Goal: Task Accomplishment & Management: Manage account settings

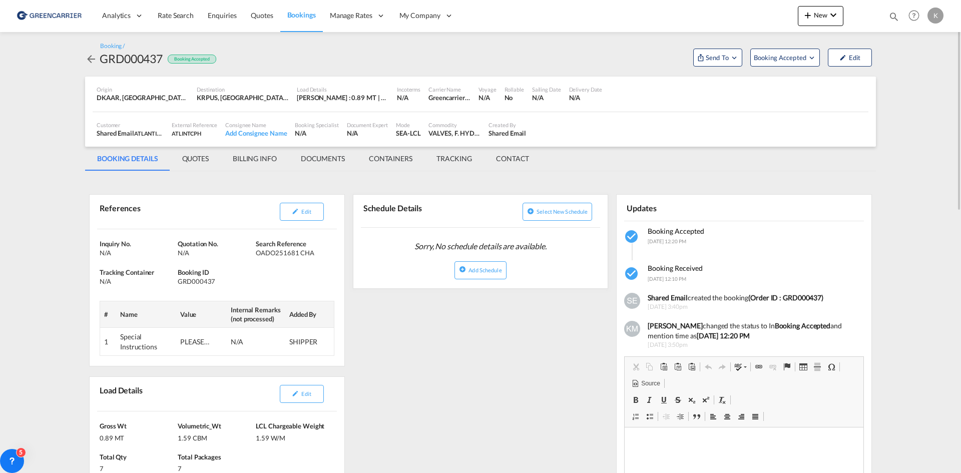
click at [94, 57] on md-icon "icon-arrow-left" at bounding box center [91, 59] width 12 height 12
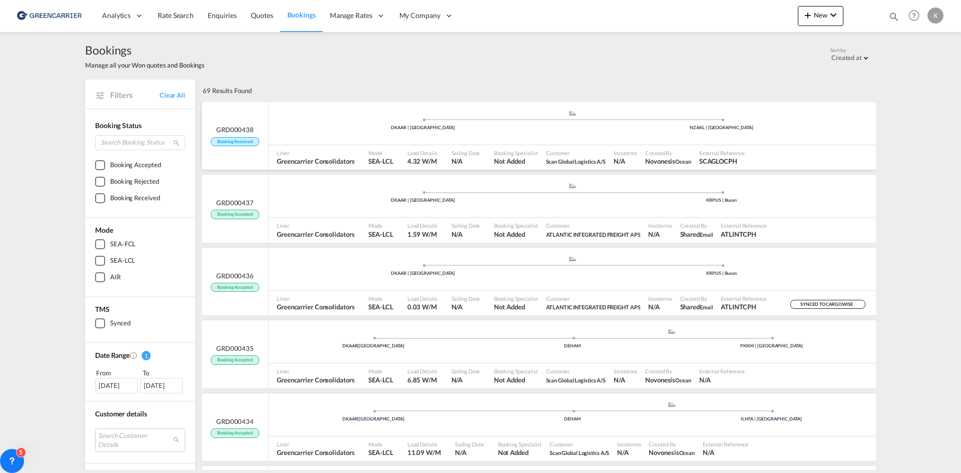
click at [432, 140] on div ".a{fill:#aaa8ad;} .a{fill:#aaa8ad;} DKAAR | [GEOGRAPHIC_DATA] NZAKL | [GEOGRAPH…" at bounding box center [572, 126] width 607 height 33
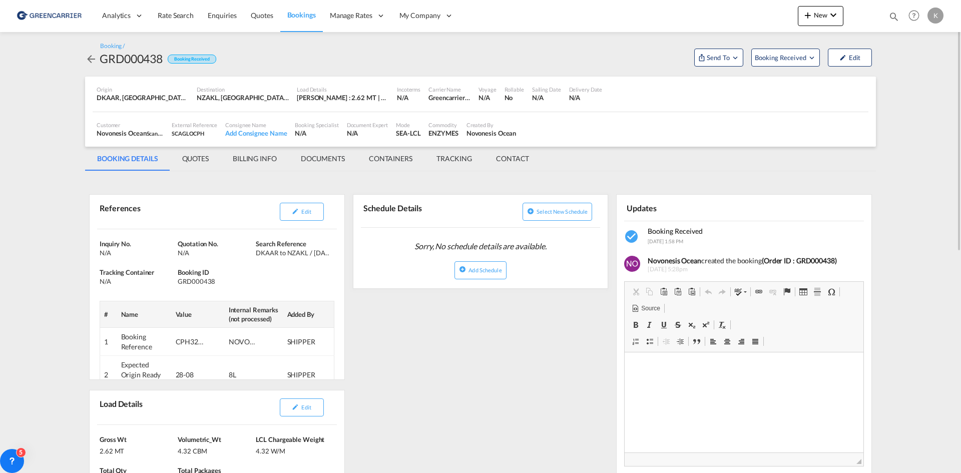
click at [93, 57] on md-icon "icon-arrow-left" at bounding box center [91, 59] width 12 height 12
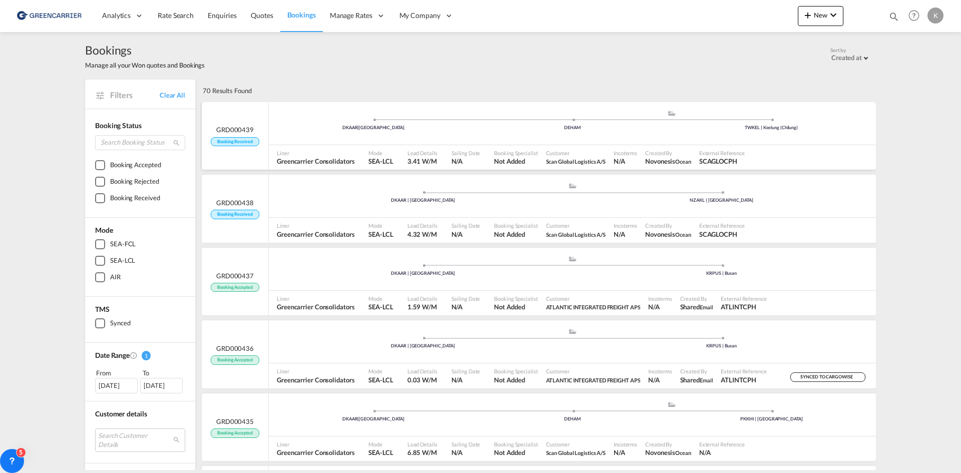
click at [324, 132] on div "DKAAR | [GEOGRAPHIC_DATA] .a{fill:#aaa8ad;} .a{fill:#aaa8ad;} DEHAM TWKEL | Kee…" at bounding box center [572, 125] width 607 height 30
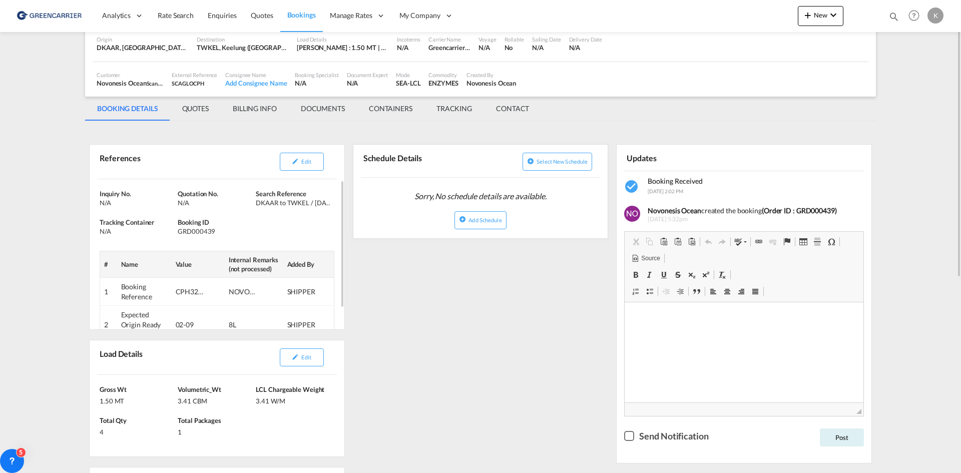
scroll to position [100, 0]
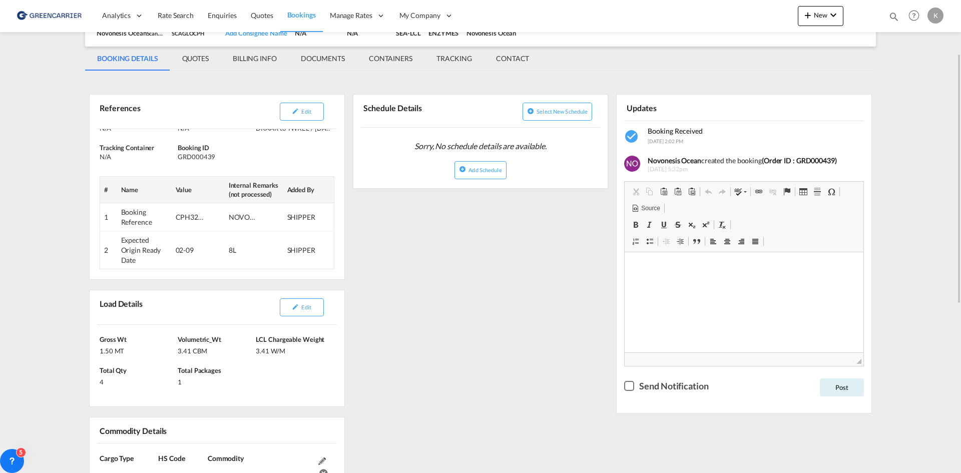
drag, startPoint x: 304, startPoint y: 305, endPoint x: 343, endPoint y: 296, distance: 39.6
click at [304, 305] on span "Edit" at bounding box center [306, 307] width 10 height 7
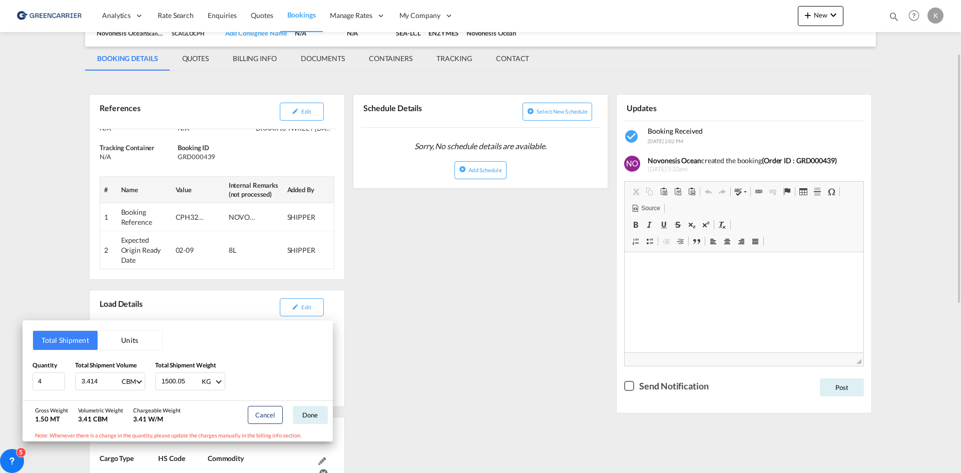
drag, startPoint x: 557, startPoint y: 310, endPoint x: 452, endPoint y: 274, distance: 110.5
click at [552, 308] on div "Total Shipment Units Quantity 4 Total Shipment Volume 3.414 CBM CBM CFT Total S…" at bounding box center [480, 236] width 961 height 473
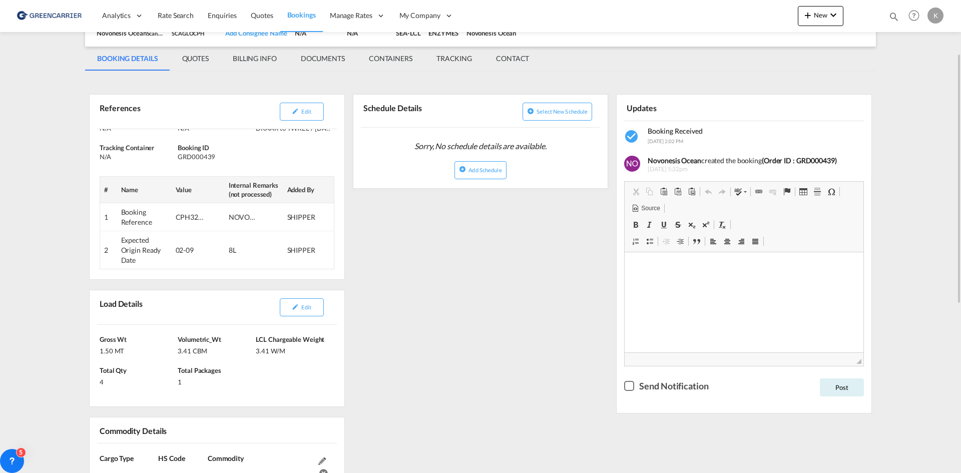
scroll to position [50, 0]
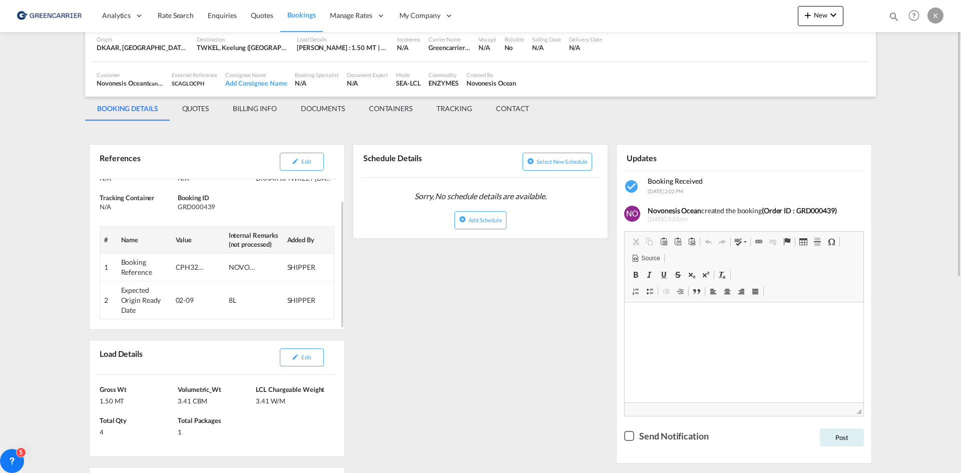
click at [196, 205] on div "GRD000439" at bounding box center [216, 206] width 76 height 9
copy div "GRD000439"
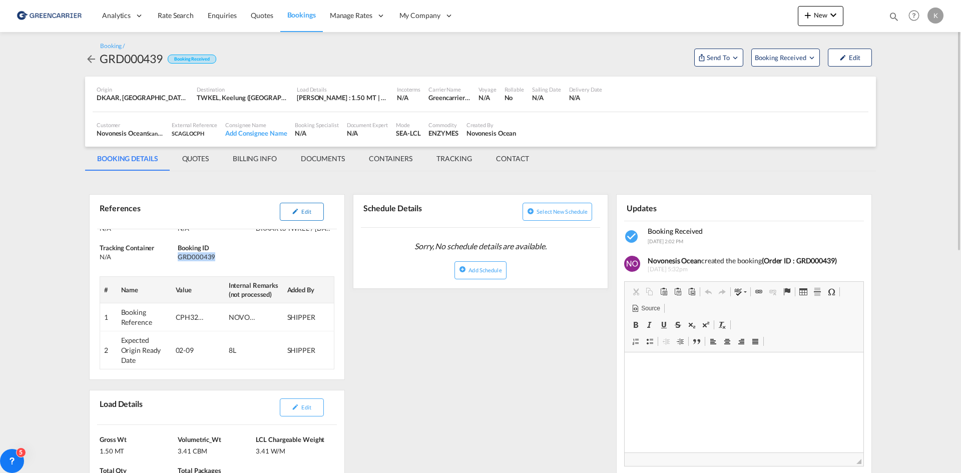
click at [300, 216] on button "Edit" at bounding box center [302, 212] width 44 height 18
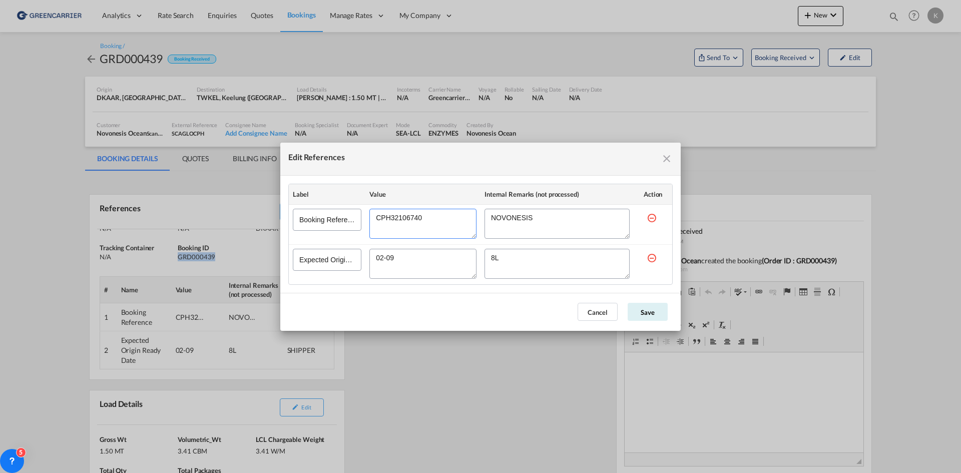
click at [416, 217] on textarea "Edit References" at bounding box center [423, 224] width 107 height 30
click at [665, 161] on md-icon "icon-close fg-AAA8AD cursor" at bounding box center [667, 159] width 12 height 12
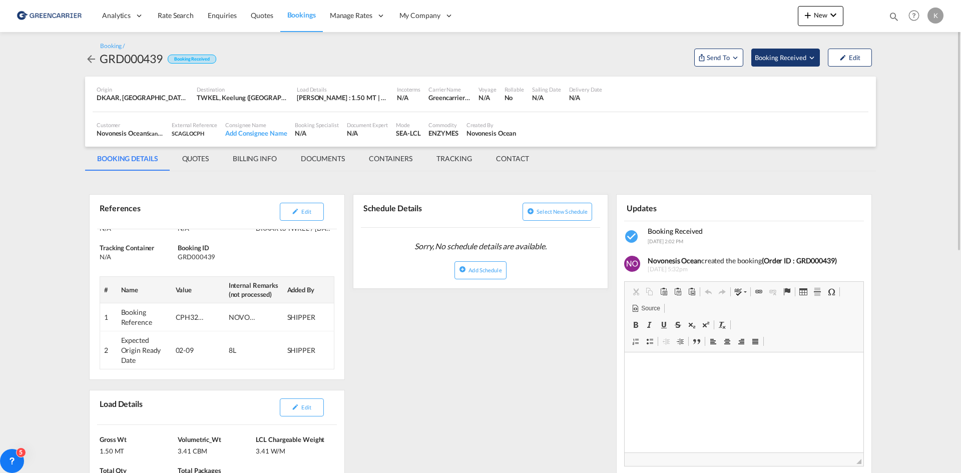
click at [804, 61] on span "Booking Received" at bounding box center [781, 58] width 53 height 10
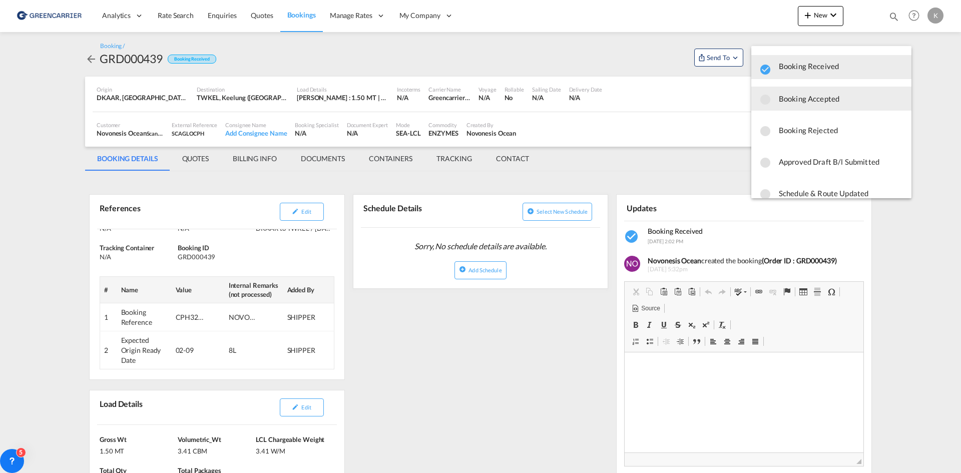
click at [801, 106] on span "Booking Accepted" at bounding box center [841, 99] width 125 height 18
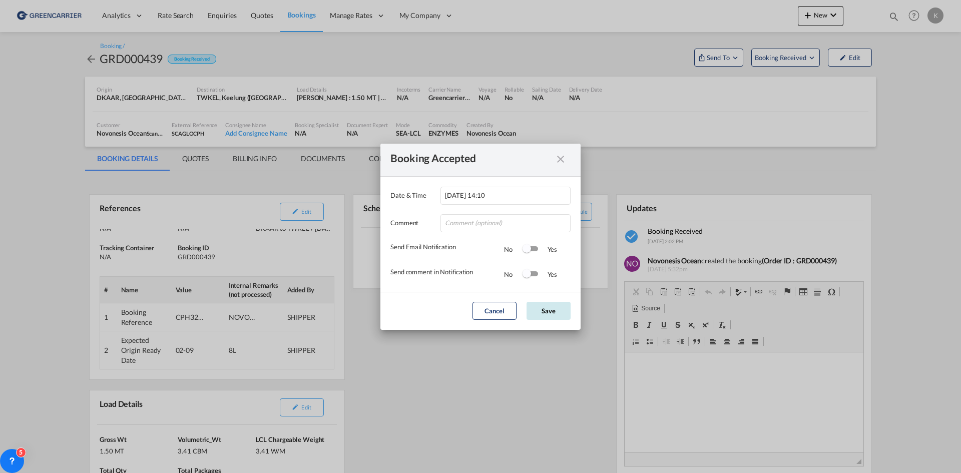
click at [567, 317] on button "Save" at bounding box center [549, 311] width 44 height 18
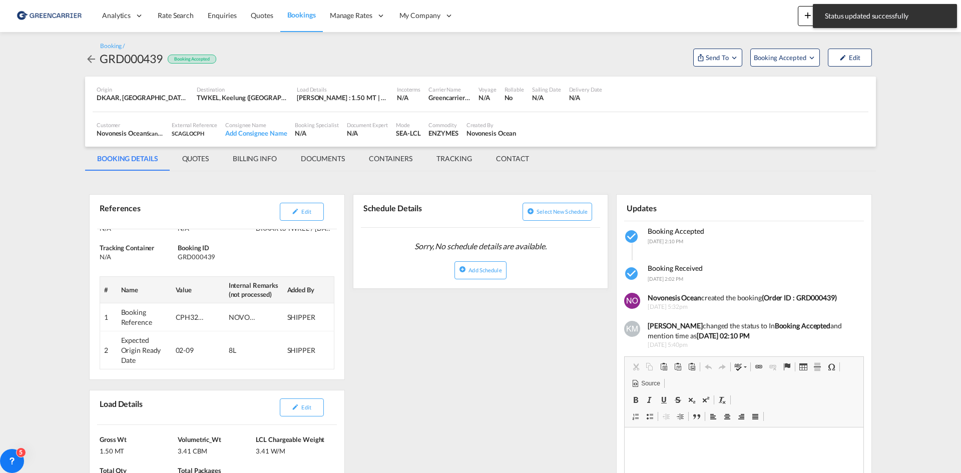
click at [92, 58] on md-icon "icon-arrow-left" at bounding box center [91, 59] width 12 height 12
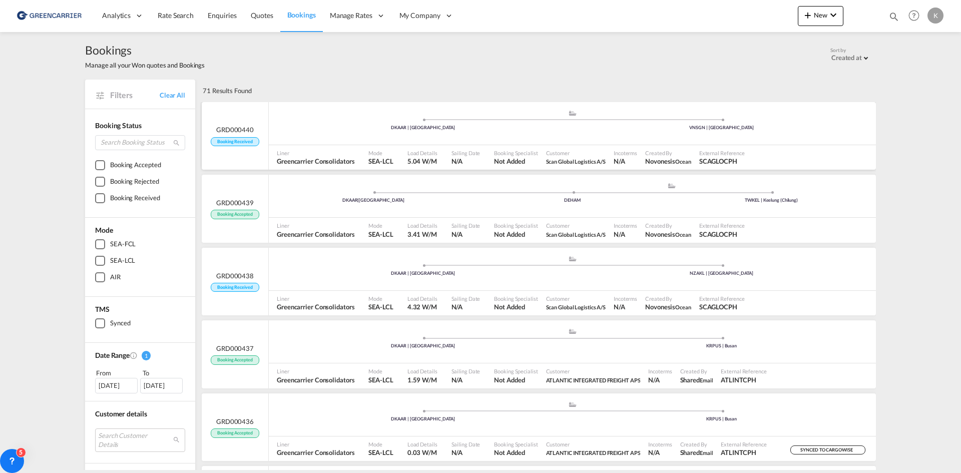
click at [380, 134] on div ".a{fill:#aaa8ad;} .a{fill:#aaa8ad;} DKAAR | [GEOGRAPHIC_DATA] VNSGN | [GEOGRAPH…" at bounding box center [572, 125] width 607 height 30
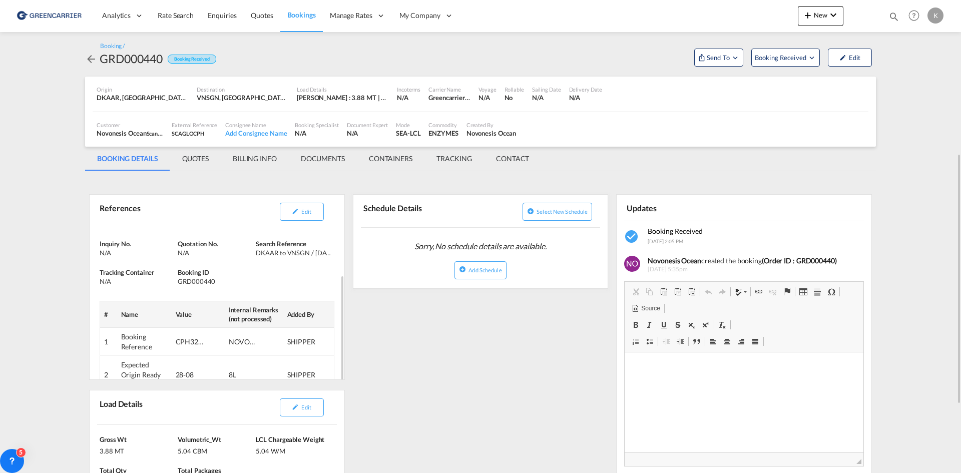
scroll to position [100, 0]
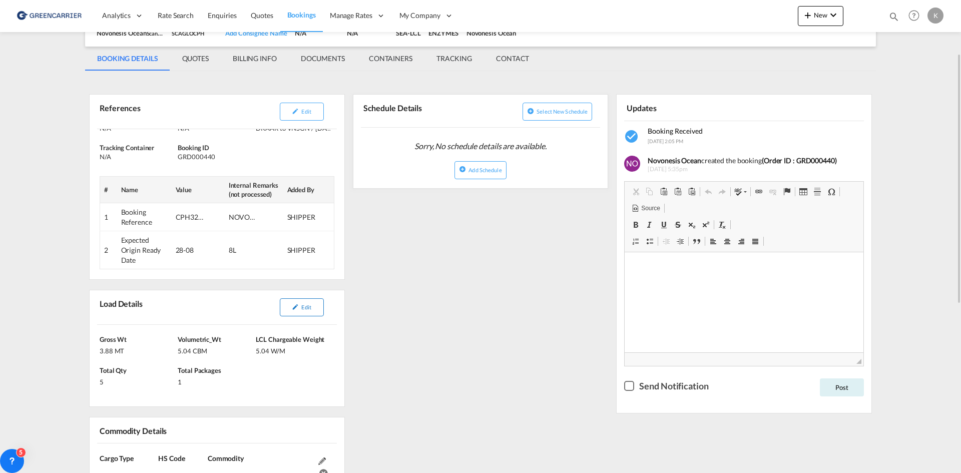
click at [315, 304] on button "Edit" at bounding box center [302, 307] width 44 height 18
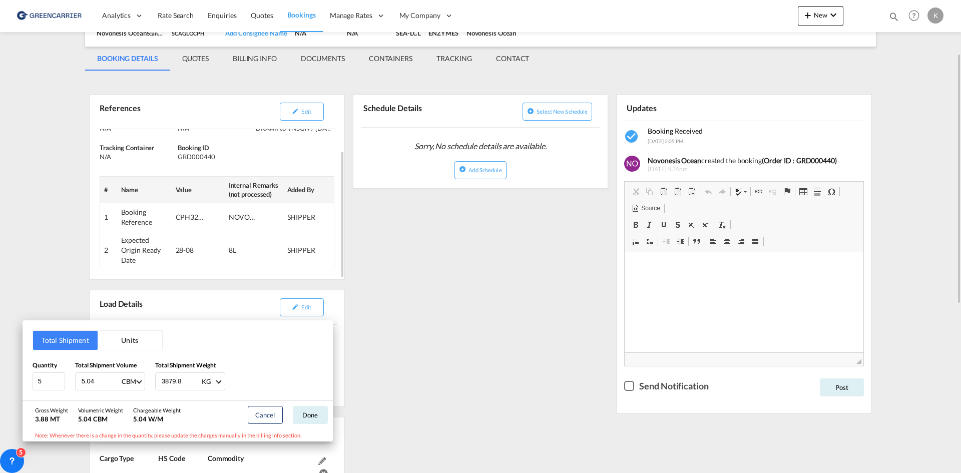
drag, startPoint x: 531, startPoint y: 286, endPoint x: 306, endPoint y: 185, distance: 246.5
click at [528, 281] on div "Total Shipment Units Quantity 5 Total Shipment Volume 5.04 CBM CBM CFT Total Sh…" at bounding box center [480, 236] width 961 height 473
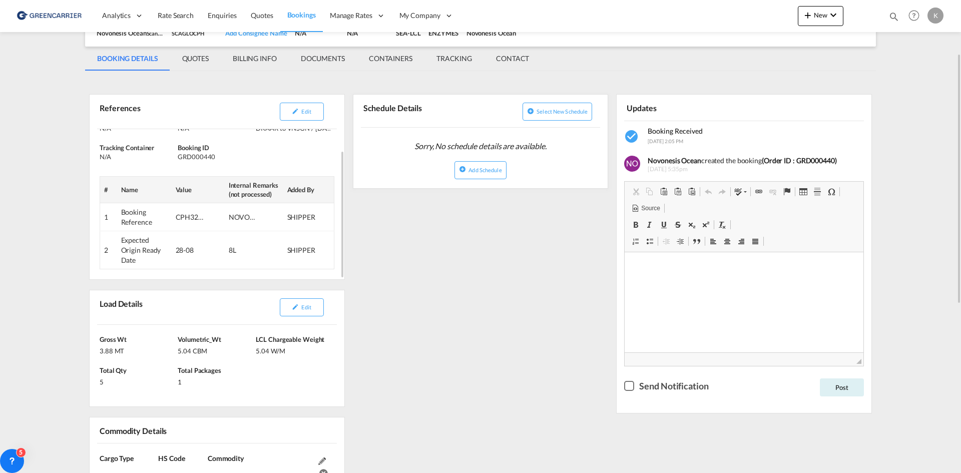
click at [199, 156] on div "GRD000440" at bounding box center [216, 156] width 76 height 9
copy div "GRD000440"
click at [300, 112] on button "Edit" at bounding box center [302, 112] width 44 height 18
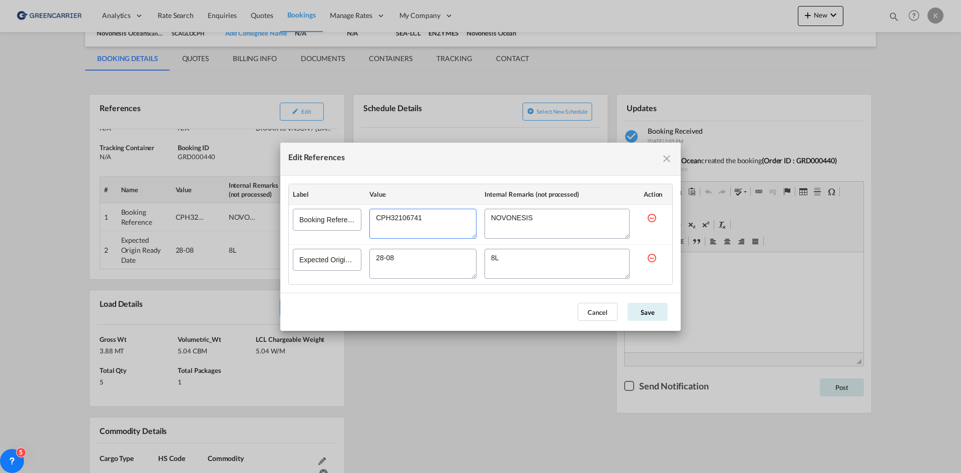
click at [413, 219] on textarea "Edit References" at bounding box center [423, 224] width 107 height 30
drag, startPoint x: 600, startPoint y: 315, endPoint x: 720, endPoint y: 147, distance: 206.7
click at [600, 314] on button "Cancel" at bounding box center [598, 312] width 40 height 18
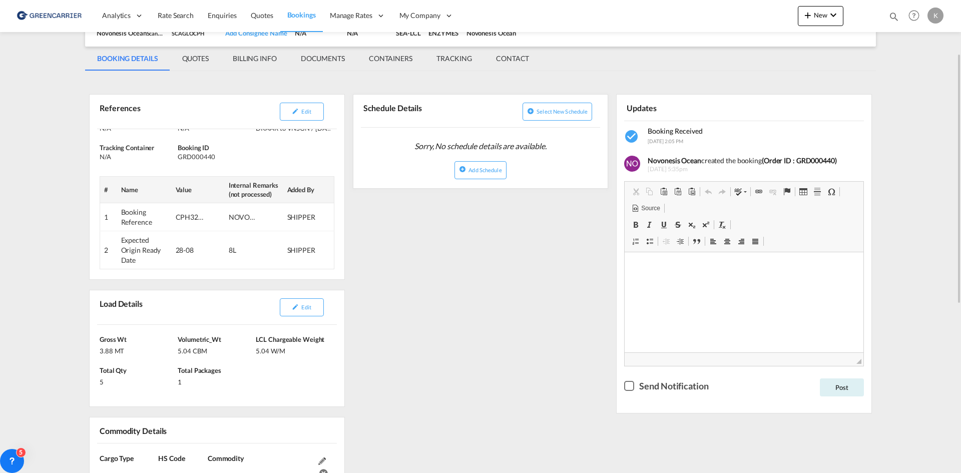
scroll to position [0, 0]
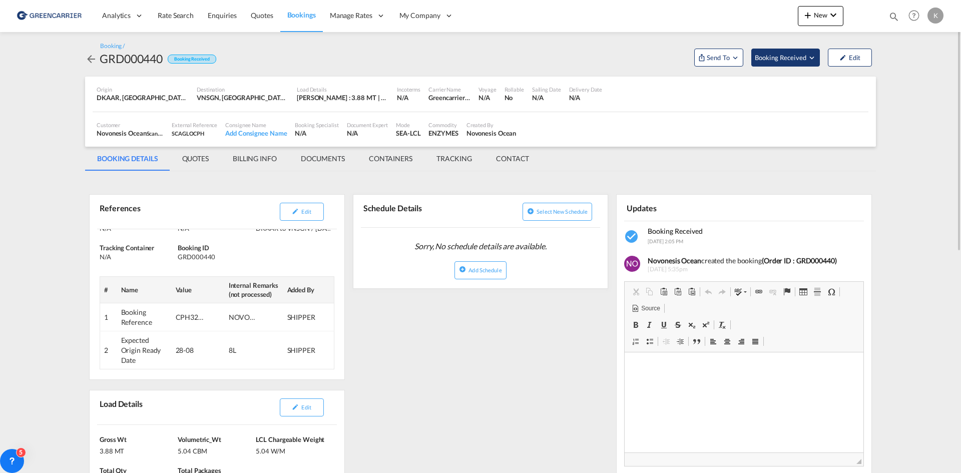
click at [779, 54] on span "Booking Received" at bounding box center [781, 58] width 53 height 10
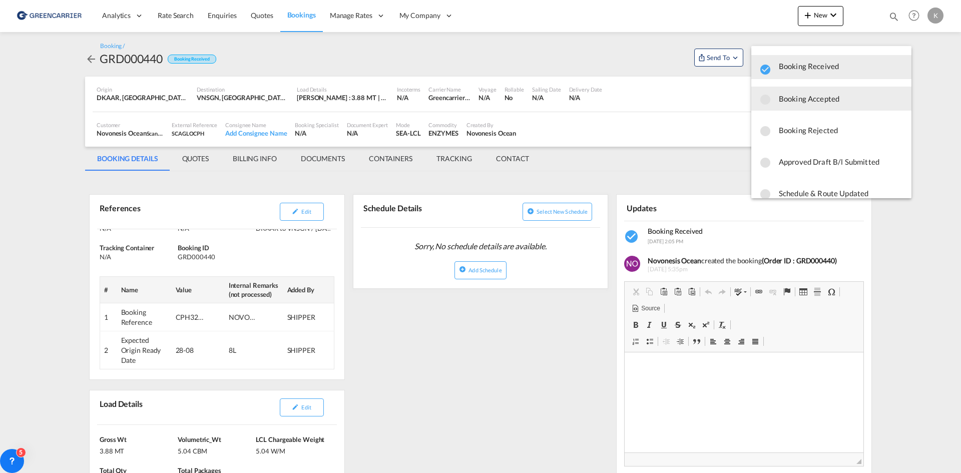
click at [798, 97] on span "Booking Accepted" at bounding box center [841, 99] width 125 height 18
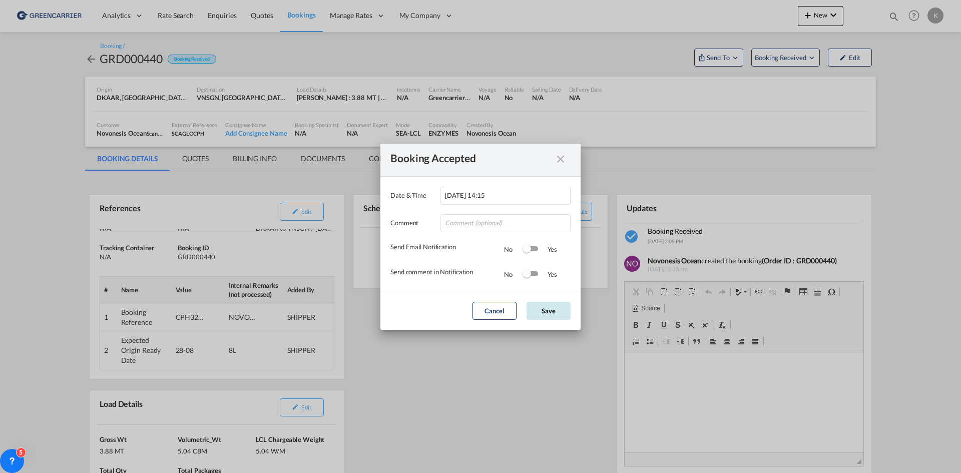
click at [554, 314] on button "Save" at bounding box center [549, 311] width 44 height 18
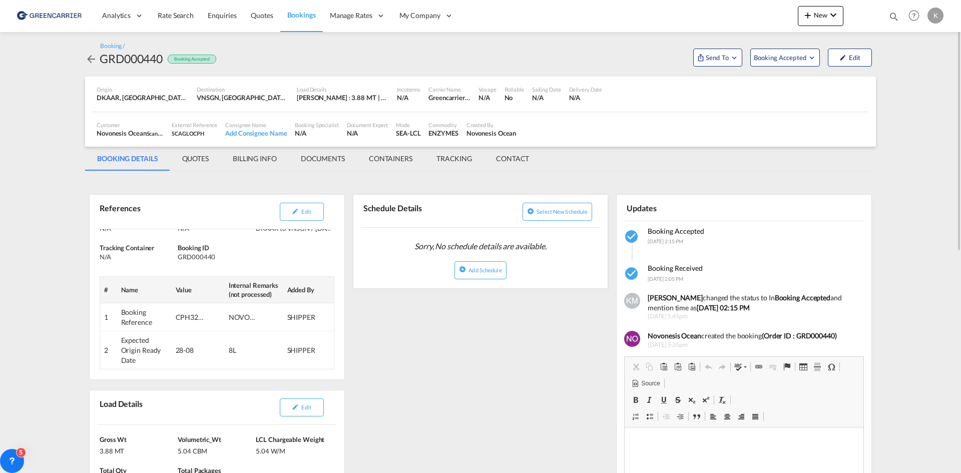
click at [95, 61] on md-icon "icon-arrow-left" at bounding box center [91, 59] width 12 height 12
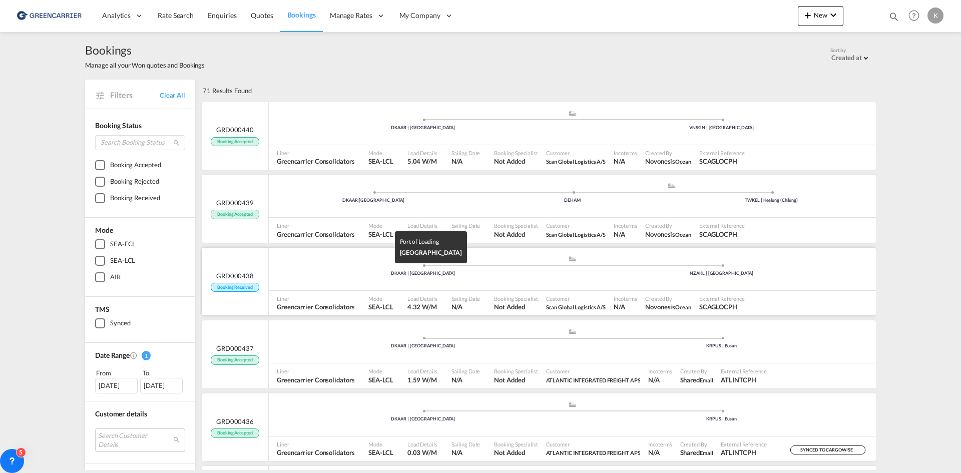
click at [400, 272] on div "DKAAR | [GEOGRAPHIC_DATA]" at bounding box center [423, 273] width 299 height 7
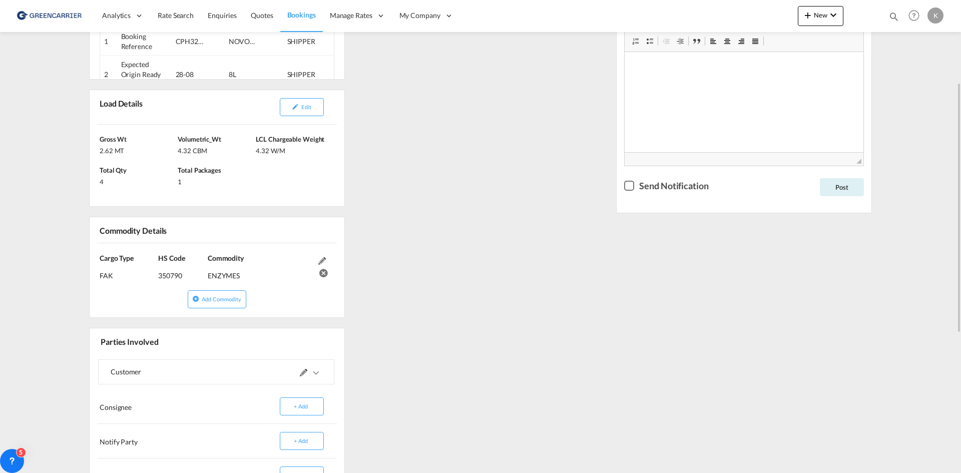
scroll to position [250, 0]
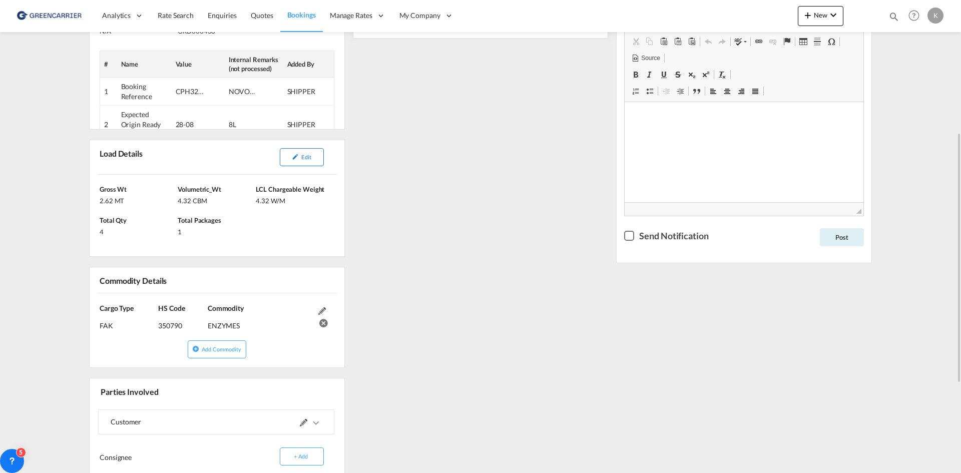
click at [300, 163] on button "Edit" at bounding box center [302, 157] width 44 height 18
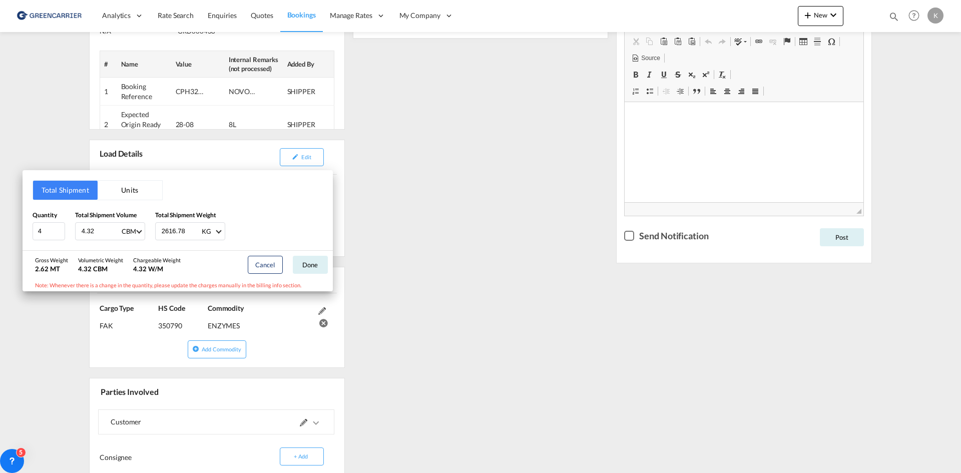
click at [543, 264] on div "Total Shipment Units Quantity 4 Total Shipment Volume 4.32 CBM CBM CFT Total Sh…" at bounding box center [480, 236] width 961 height 473
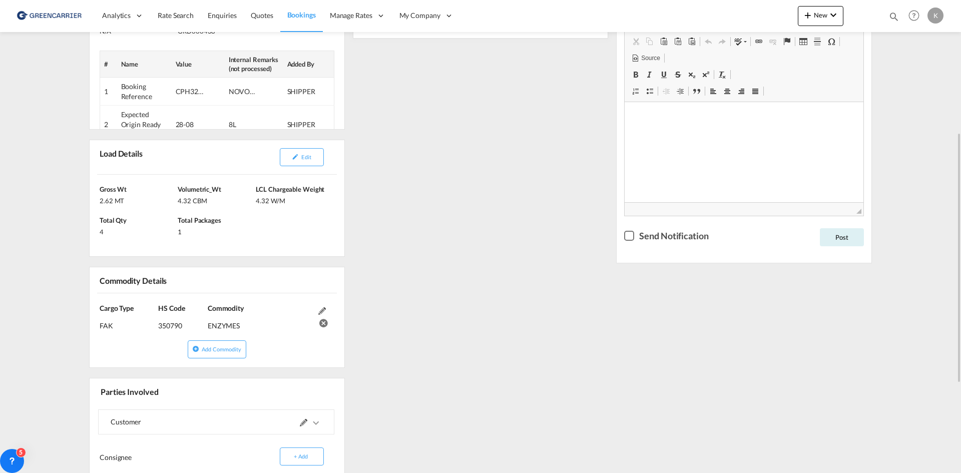
scroll to position [100, 0]
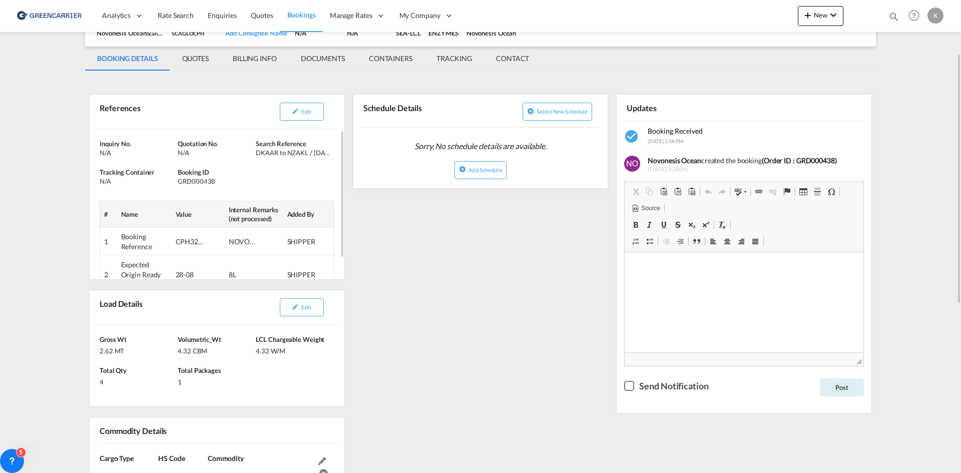
click at [189, 178] on div "GRD000438" at bounding box center [216, 181] width 76 height 9
copy div "GRD000438"
click at [315, 118] on button "Edit" at bounding box center [302, 112] width 44 height 18
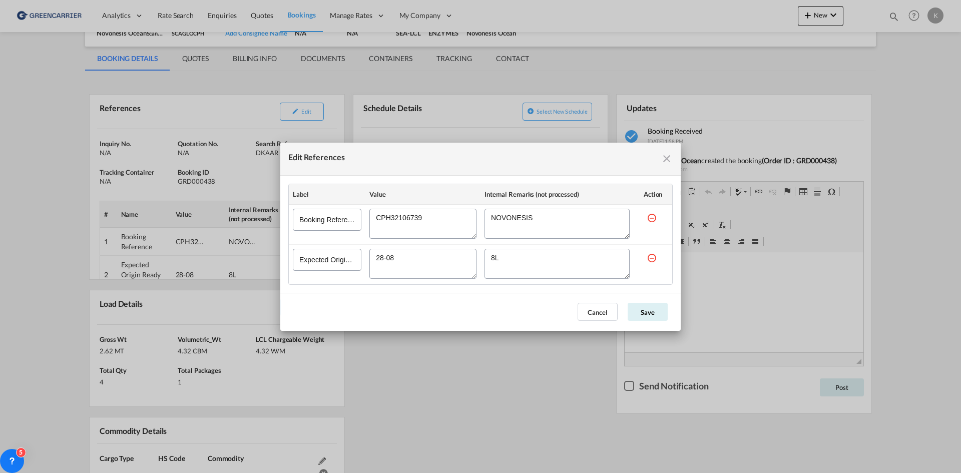
click at [415, 221] on textarea "Edit References" at bounding box center [423, 224] width 107 height 30
click at [665, 159] on md-icon "icon-close fg-AAA8AD cursor" at bounding box center [667, 159] width 12 height 12
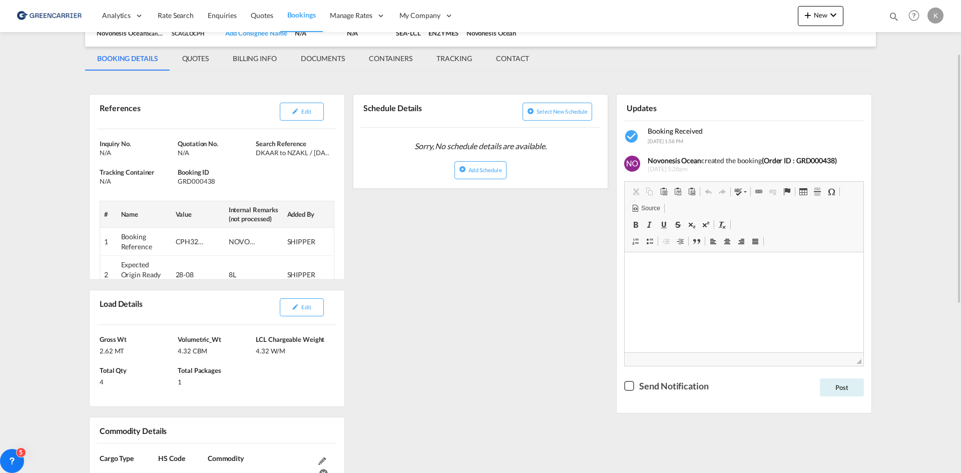
scroll to position [0, 0]
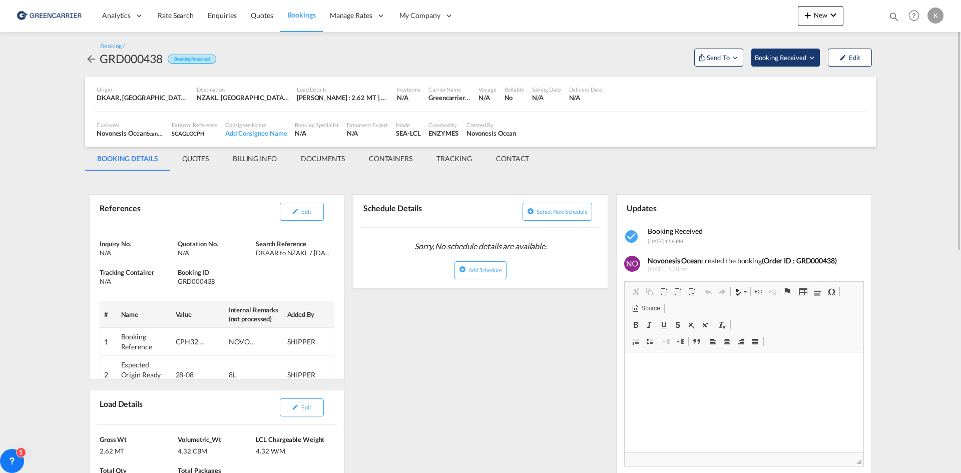
click at [798, 57] on span "Booking Received" at bounding box center [781, 58] width 53 height 10
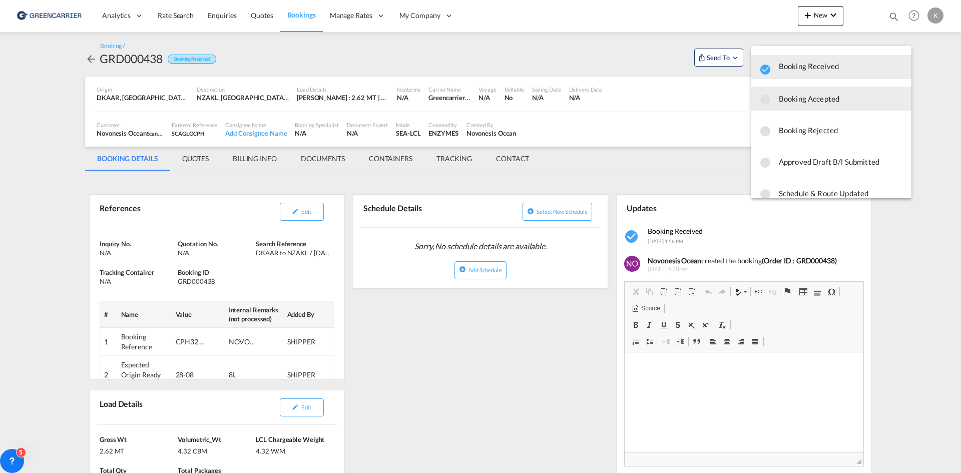
click at [803, 102] on span "Booking Accepted" at bounding box center [841, 99] width 125 height 18
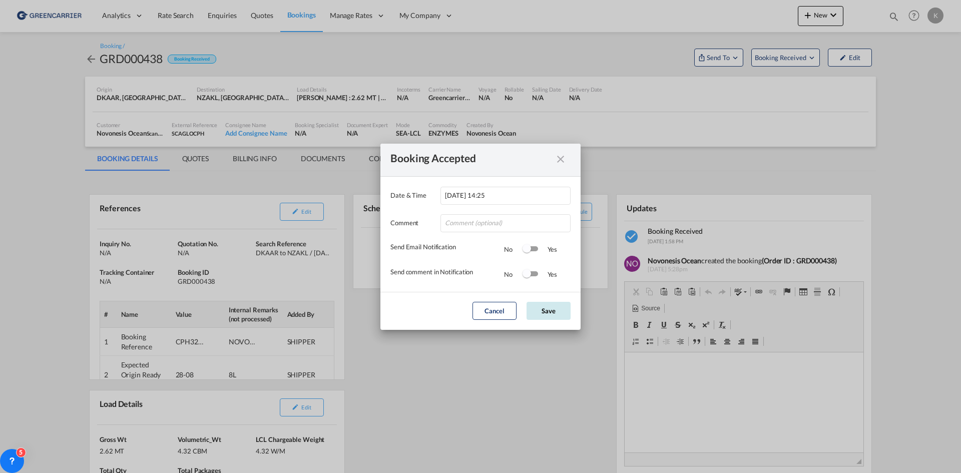
click at [554, 310] on button "Save" at bounding box center [549, 311] width 44 height 18
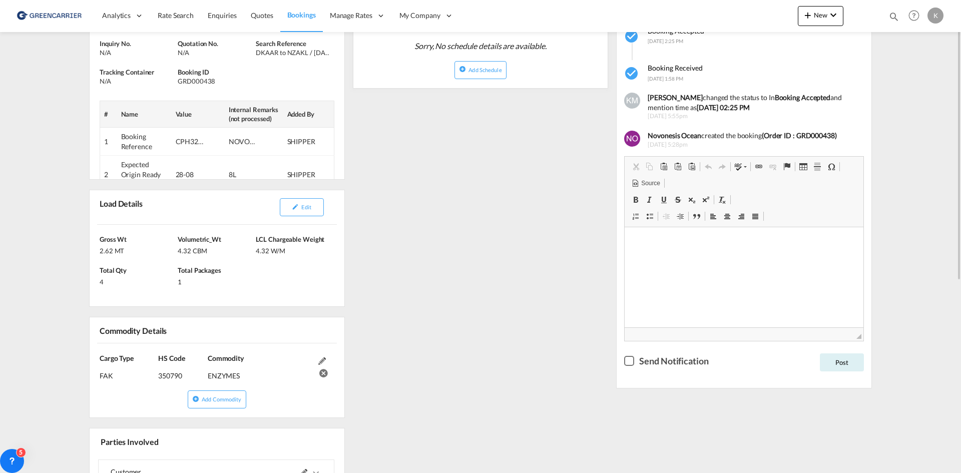
scroll to position [150, 0]
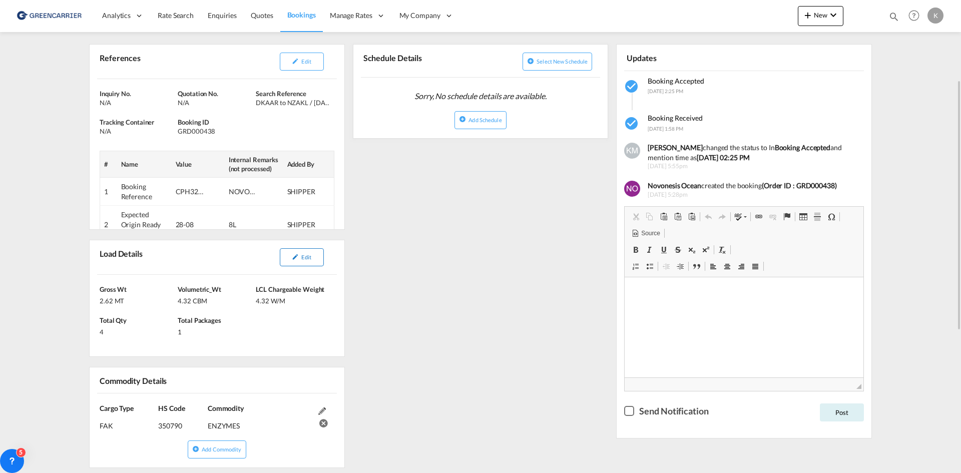
click at [300, 263] on button "Edit" at bounding box center [302, 257] width 44 height 18
